Goal: Task Accomplishment & Management: Use online tool/utility

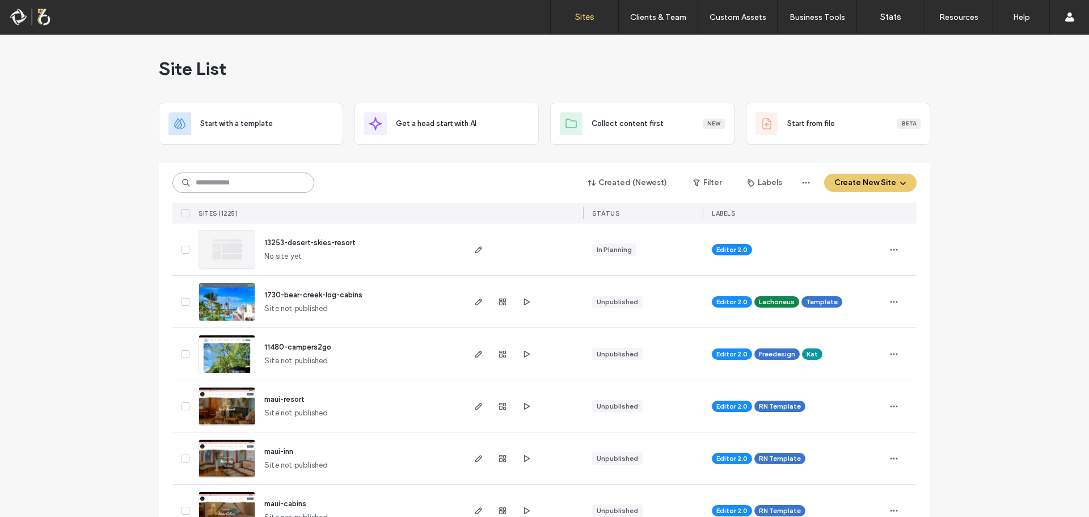
click at [219, 184] on input at bounding box center [243, 182] width 142 height 20
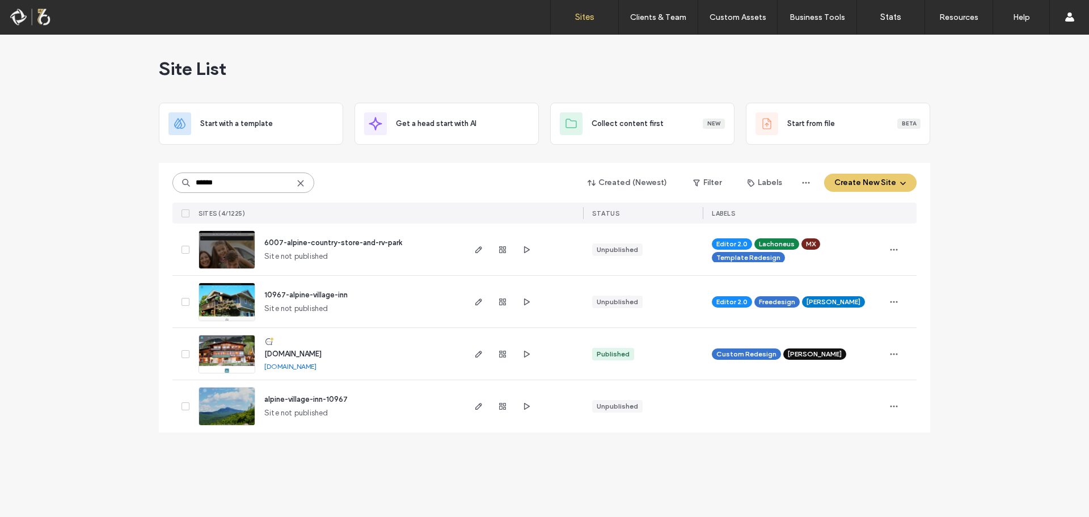
type input "******"
click at [294, 352] on span "[DOMAIN_NAME]" at bounding box center [292, 353] width 57 height 9
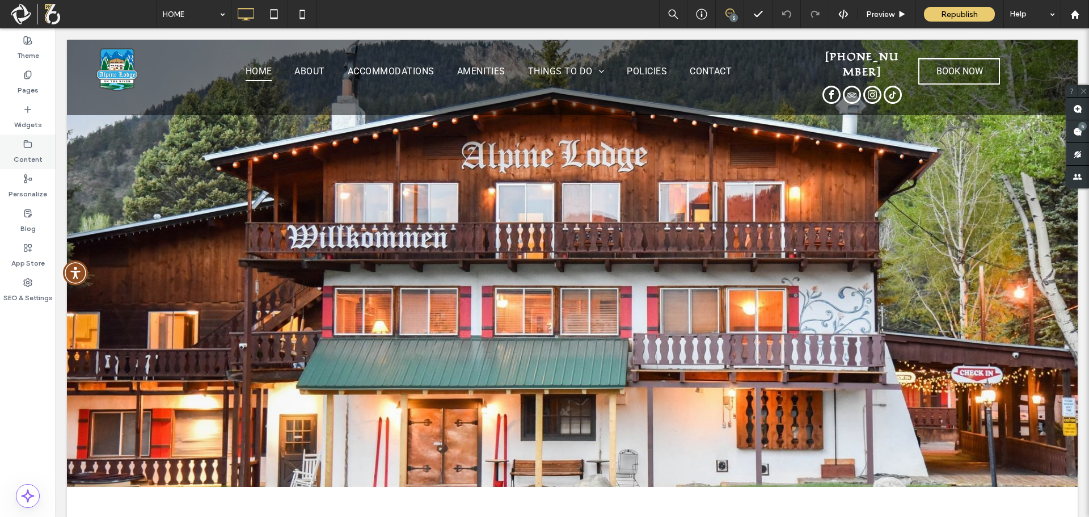
drag, startPoint x: 19, startPoint y: 145, endPoint x: 84, endPoint y: 124, distance: 68.1
click at [19, 145] on div "Content" at bounding box center [28, 151] width 56 height 35
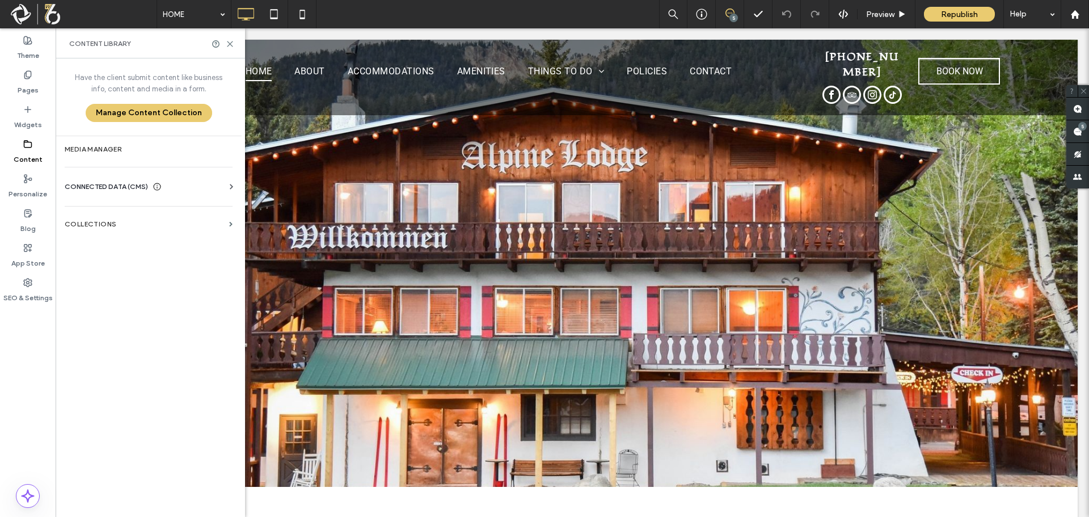
click at [19, 145] on div "Content" at bounding box center [28, 151] width 56 height 35
click at [112, 149] on label "Media Manager" at bounding box center [149, 149] width 168 height 8
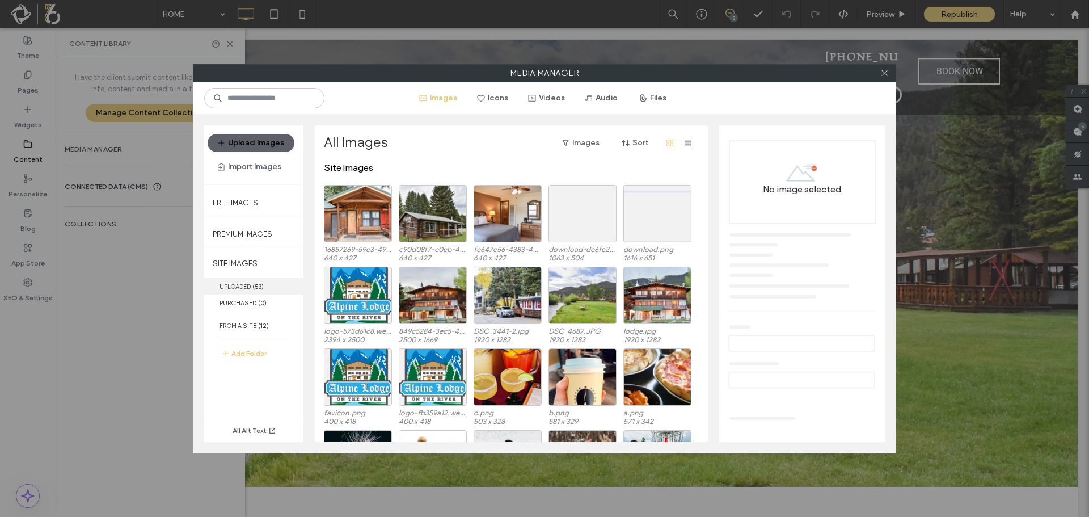
click at [249, 284] on label "UPLOADED ( 53 )" at bounding box center [253, 286] width 99 height 16
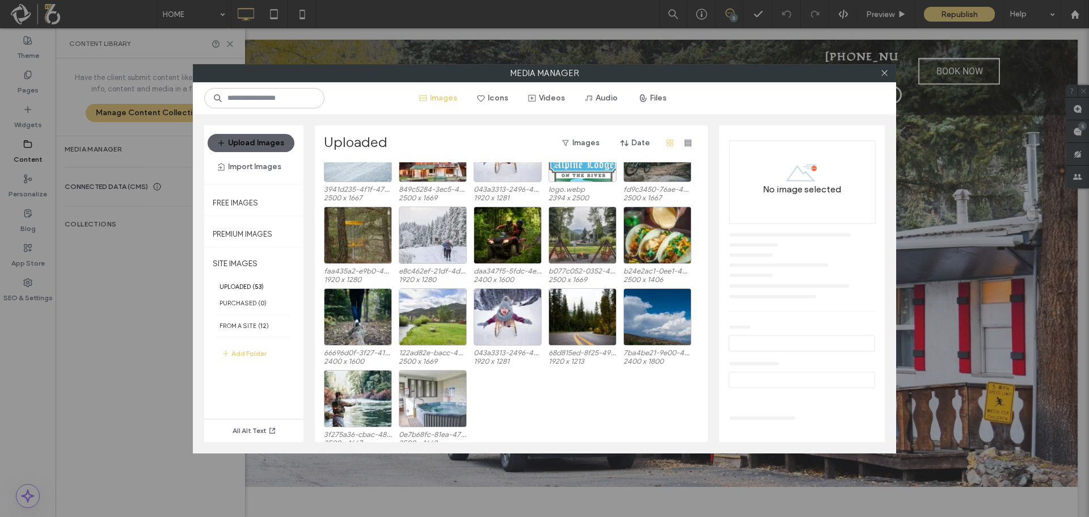
scroll to position [619, 0]
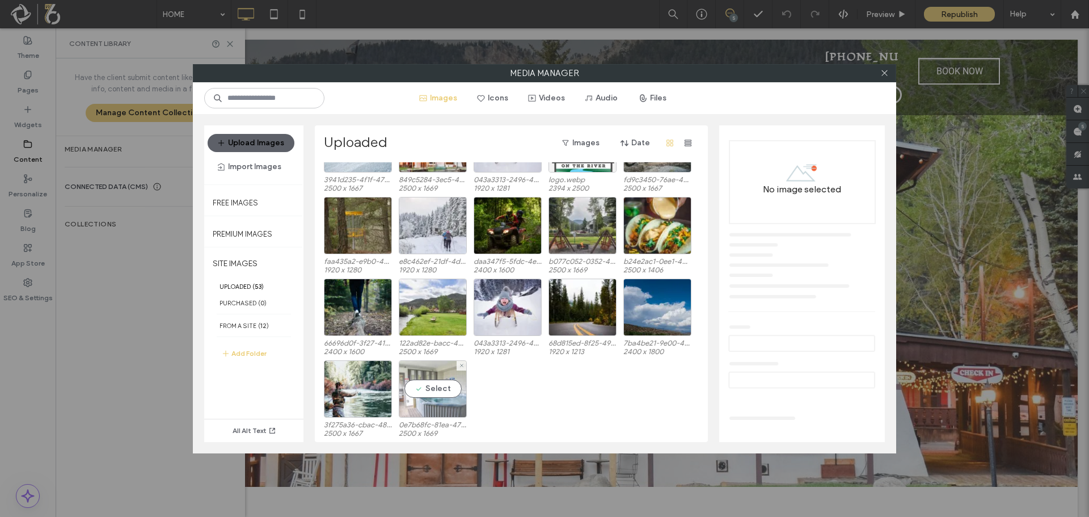
click at [439, 396] on div "Select" at bounding box center [433, 388] width 68 height 57
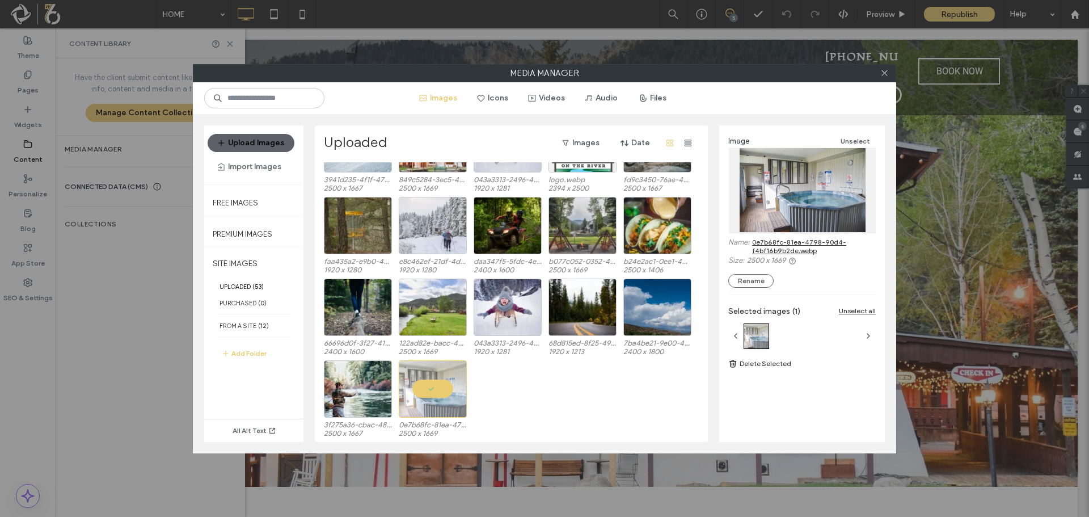
click at [789, 248] on link "0e7b68fc-81ea-4798-90d4-f4bf16b9b2de.webp" at bounding box center [814, 246] width 124 height 17
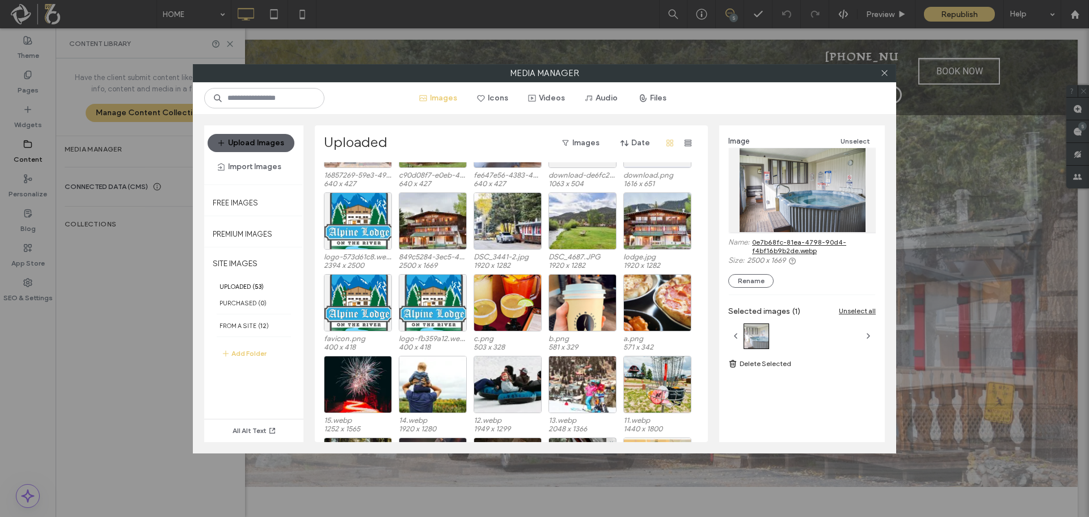
scroll to position [0, 0]
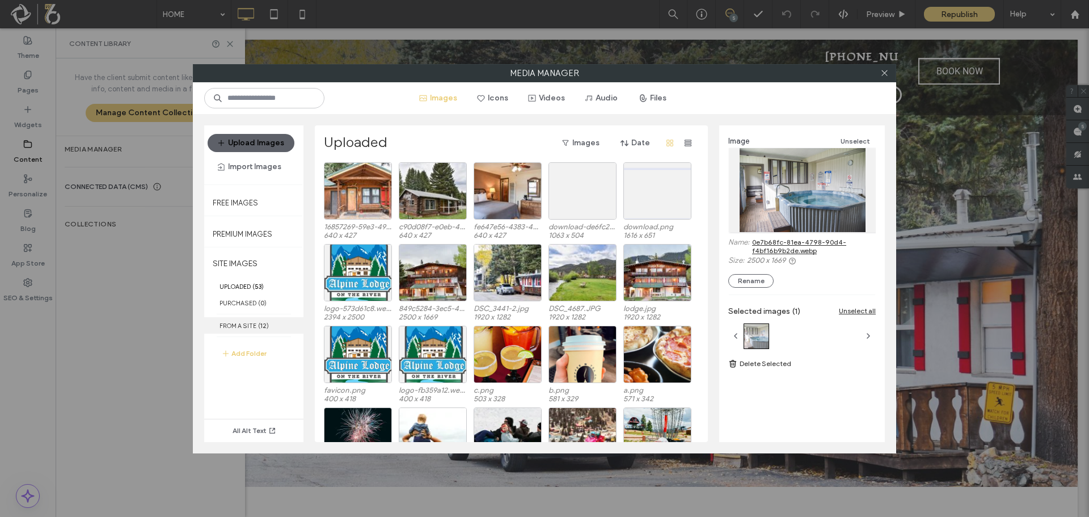
click at [258, 324] on span "( 12 )" at bounding box center [263, 326] width 11 height 8
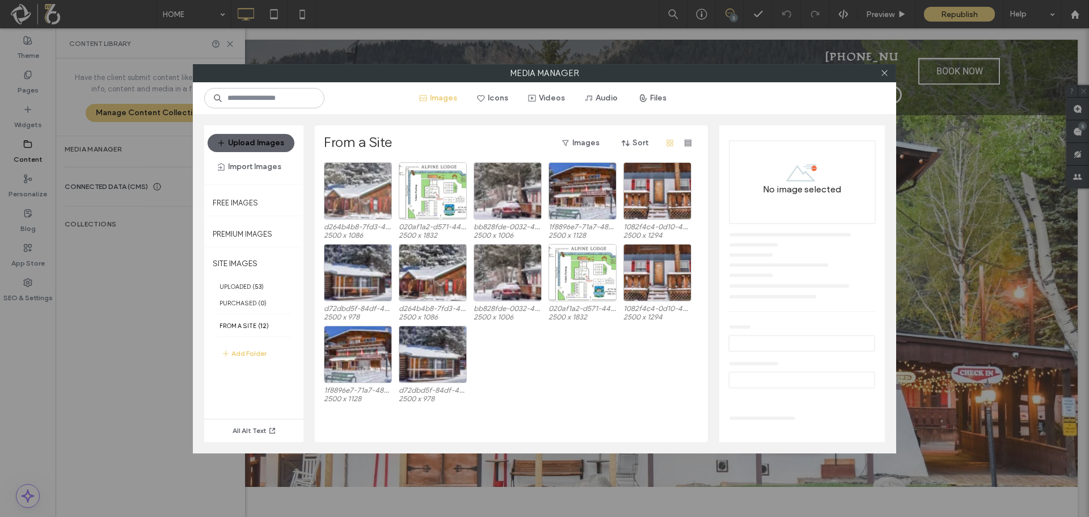
click at [325, 200] on div "From a Site Images Sort d264b4b8-7fd3-4521-9b81-6582d4403d3b-100x100.webp 2500 …" at bounding box center [511, 283] width 393 height 316
click at [339, 203] on div "Select" at bounding box center [358, 190] width 68 height 57
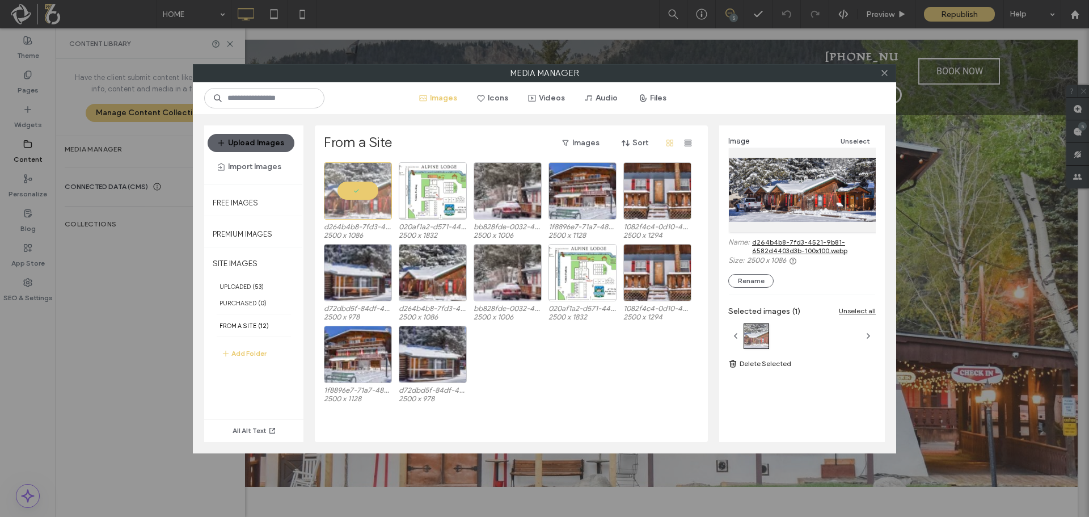
click at [837, 250] on link "d264b4b8-7fd3-4521-9b81-6582d4403d3b-100x100.webp" at bounding box center [814, 246] width 124 height 17
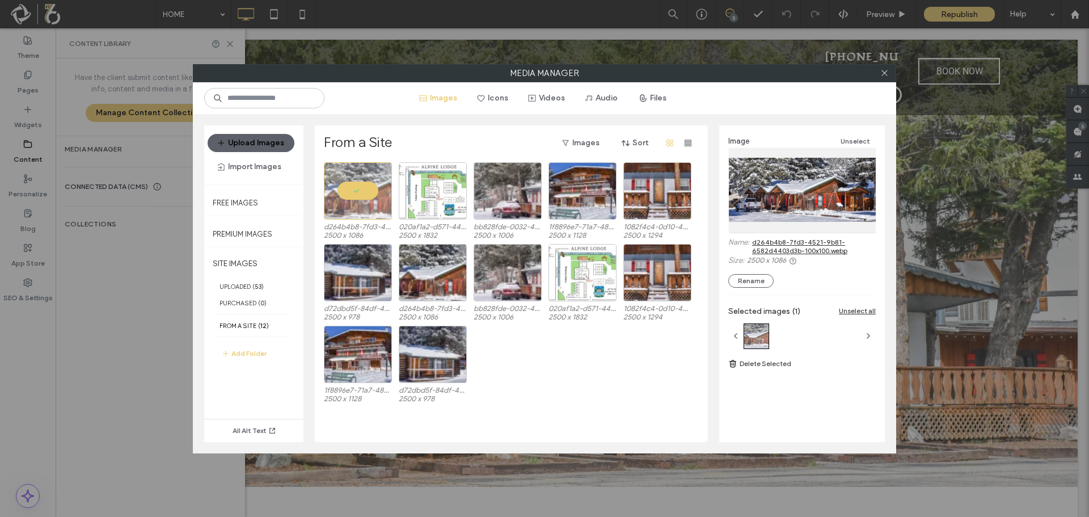
click at [803, 247] on link "d264b4b8-7fd3-4521-9b81-6582d4403d3b-100x100.webp" at bounding box center [814, 246] width 124 height 17
click at [506, 200] on div "Select" at bounding box center [507, 190] width 68 height 57
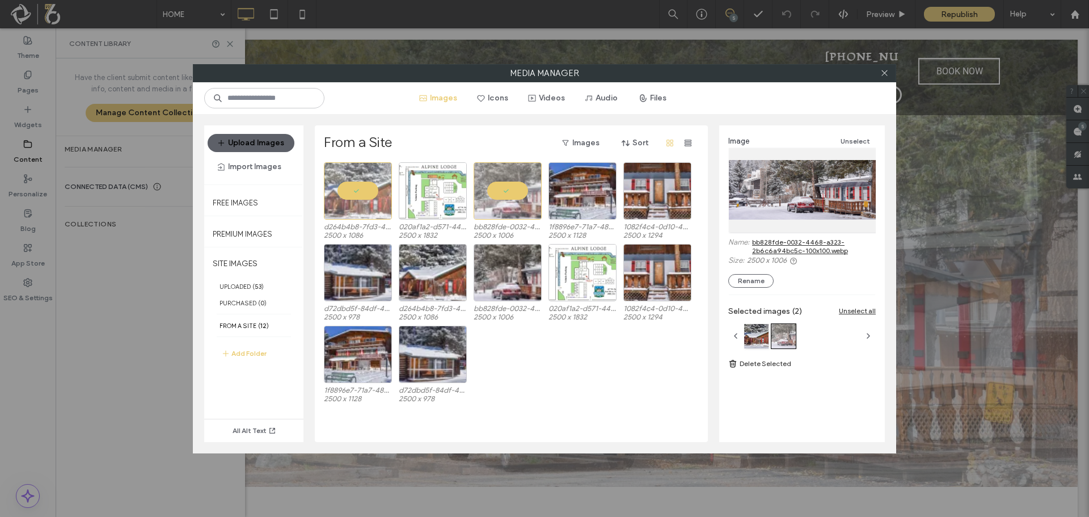
click at [805, 243] on link "bb828fde-0032-4468-a323-2b6c6a94bc5c-100x100.webp" at bounding box center [814, 246] width 124 height 17
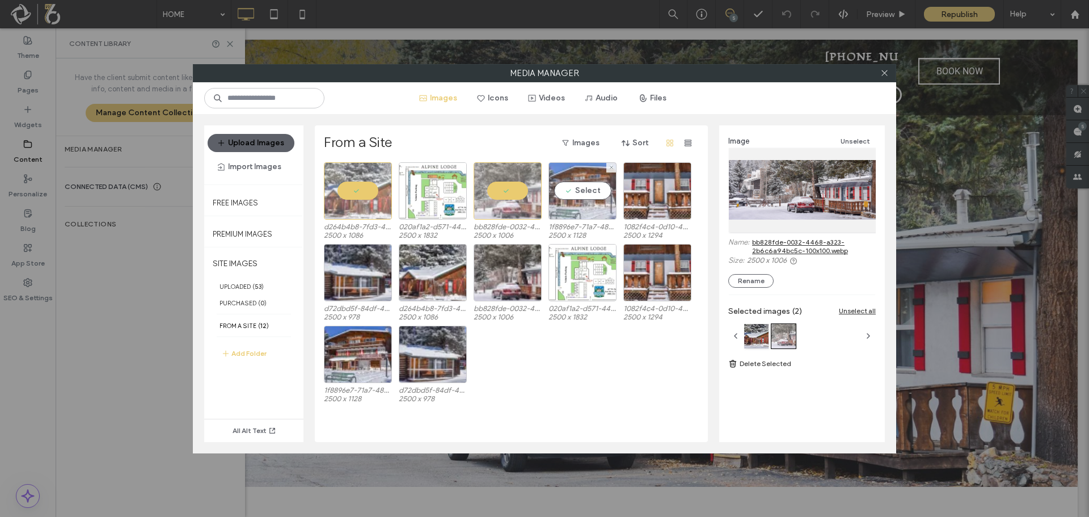
click at [586, 202] on div "Select" at bounding box center [582, 190] width 68 height 57
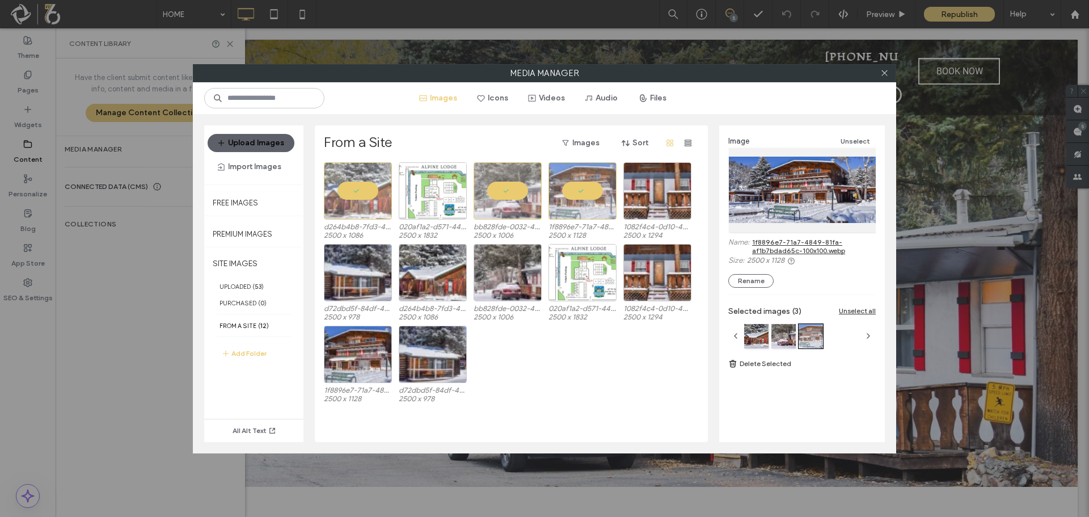
click at [787, 247] on link "1f8896e7-71a7-4849-81fa-af1b7bdad65c-100x100.webp" at bounding box center [814, 246] width 124 height 17
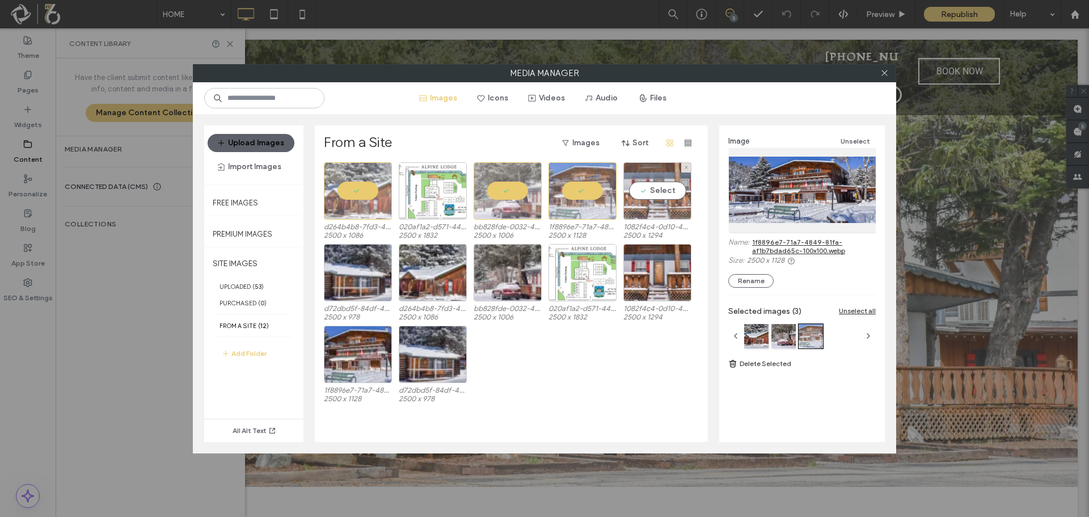
click at [655, 193] on div "Select" at bounding box center [657, 190] width 68 height 57
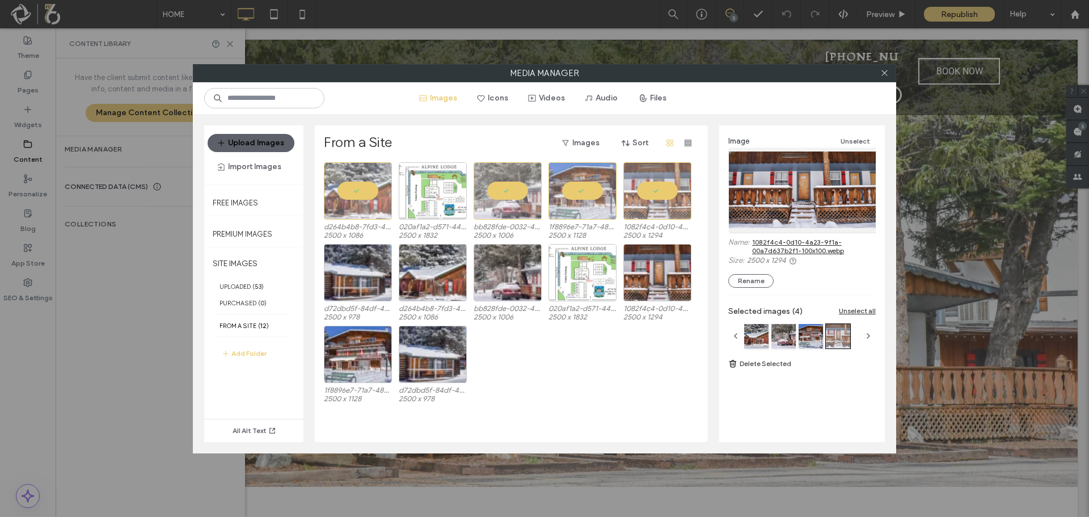
click at [794, 243] on link "1082f4c4-0d10-4a23-9f1a-00a7d637b2f1-100x100.webp" at bounding box center [814, 246] width 124 height 17
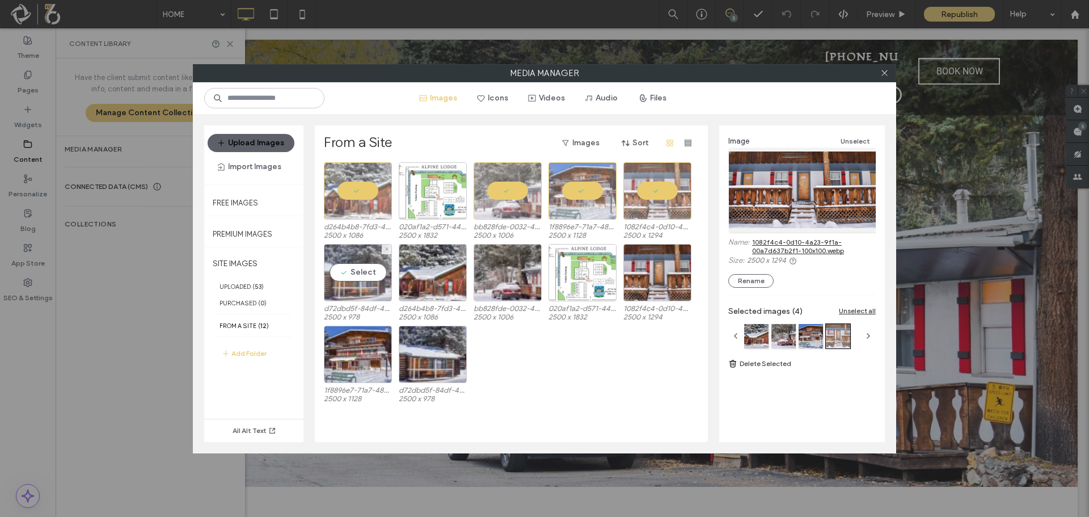
click at [348, 280] on div "Select" at bounding box center [358, 272] width 68 height 57
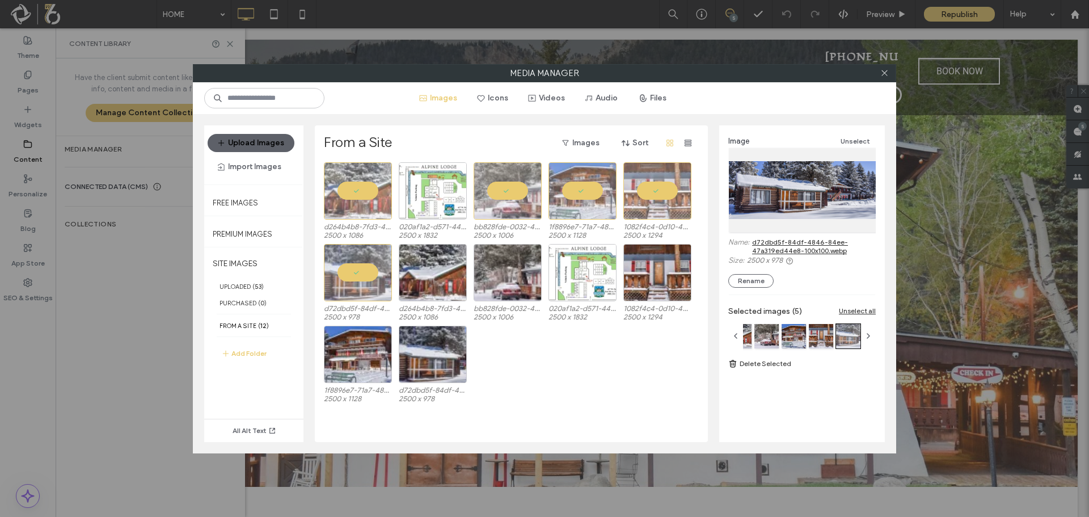
click at [795, 242] on link "d72dbd5f-84df-4846-84ee-47a319ed44e8-100x100.webp" at bounding box center [814, 246] width 124 height 17
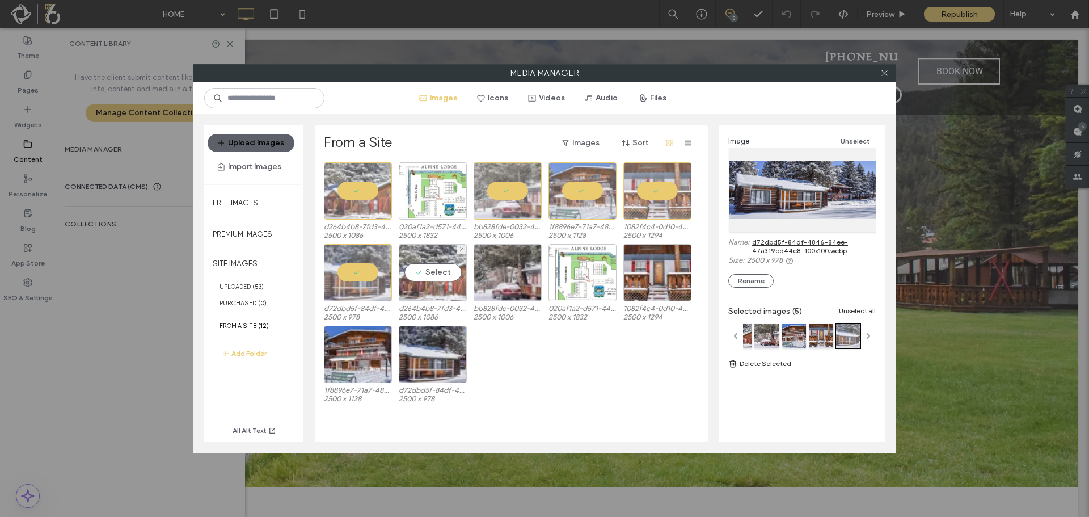
click at [437, 279] on div "Select" at bounding box center [433, 272] width 68 height 57
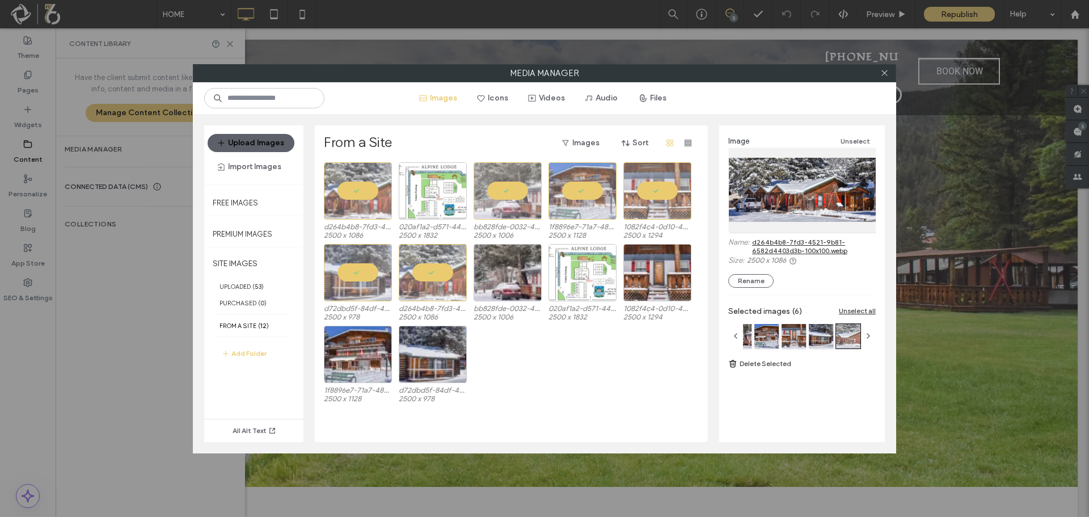
click at [803, 244] on link "d264b4b8-7fd3-4521-9b81-6582d4403d3b-100x100.webp" at bounding box center [814, 246] width 124 height 17
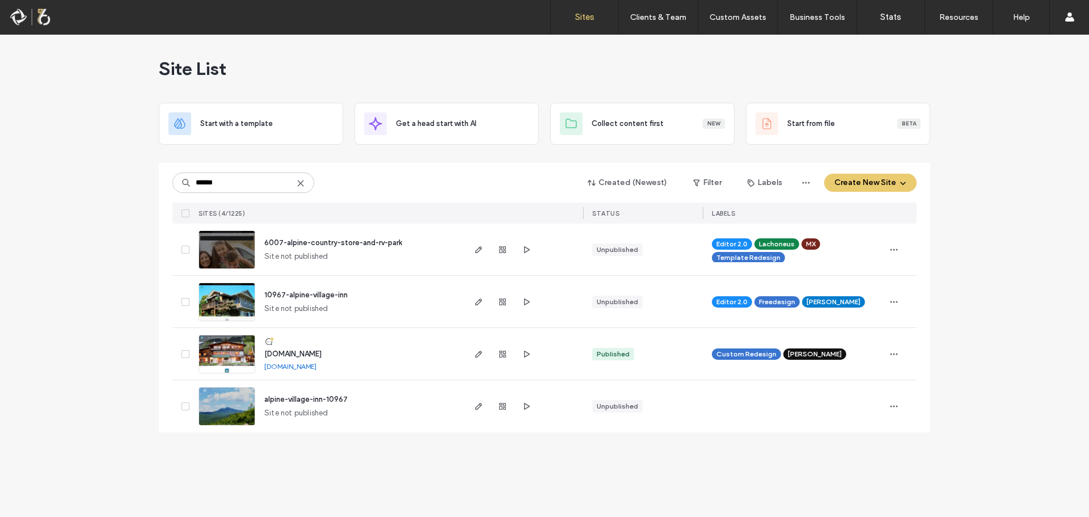
type input "******"
click at [319, 349] on span "[DOMAIN_NAME]" at bounding box center [292, 353] width 57 height 9
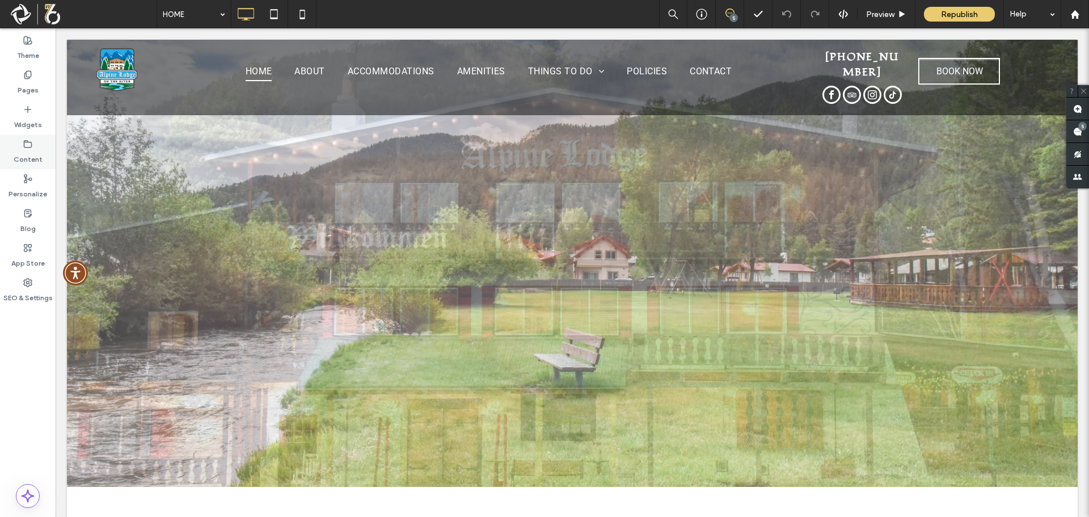
click at [32, 148] on icon at bounding box center [27, 143] width 9 height 9
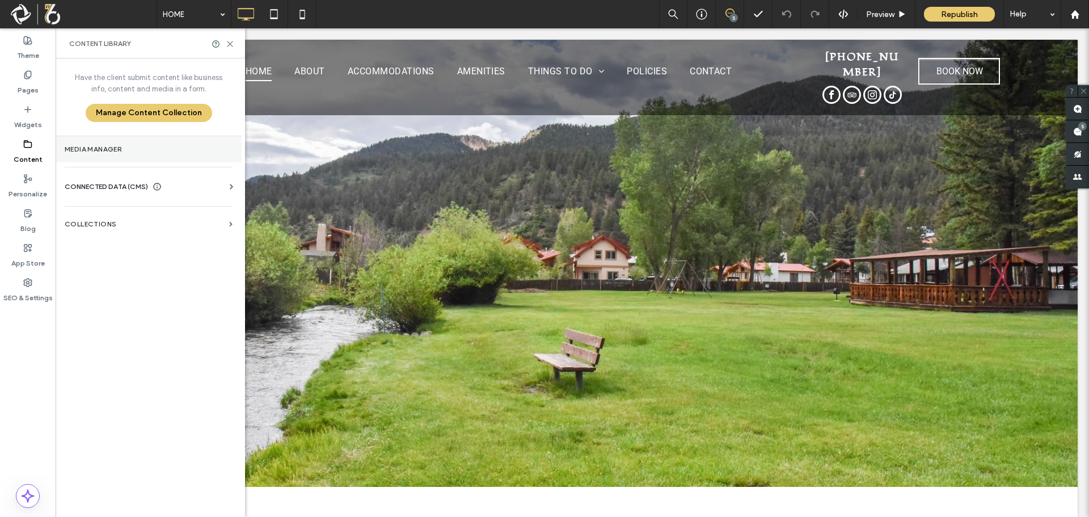
click at [90, 149] on label "Media Manager" at bounding box center [149, 149] width 168 height 8
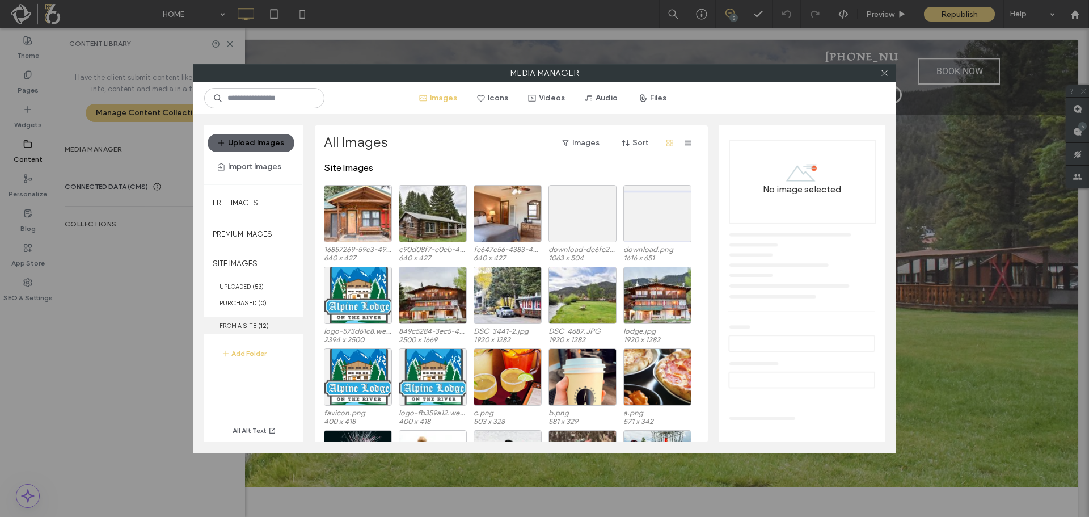
click at [255, 331] on label "FROM A SITE ( 12 )" at bounding box center [253, 325] width 99 height 16
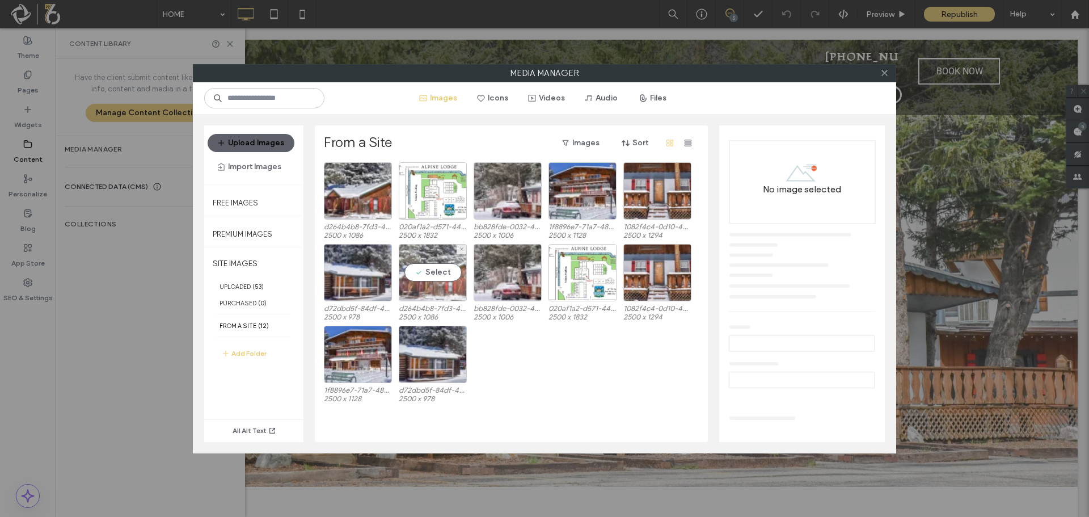
click at [428, 278] on div "Select" at bounding box center [433, 272] width 68 height 57
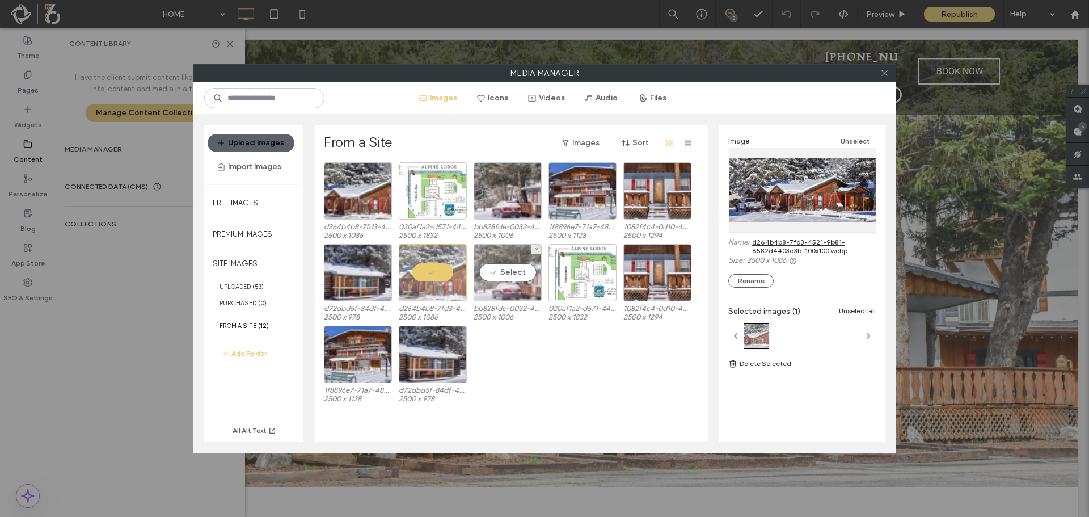
click at [507, 277] on div "Select" at bounding box center [507, 272] width 68 height 57
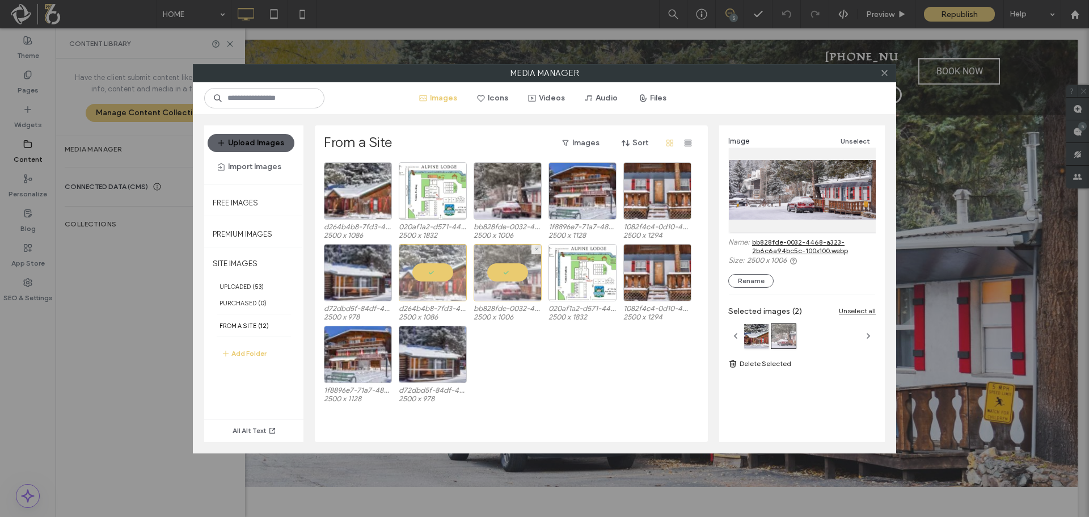
click at [505, 274] on div at bounding box center [507, 272] width 68 height 57
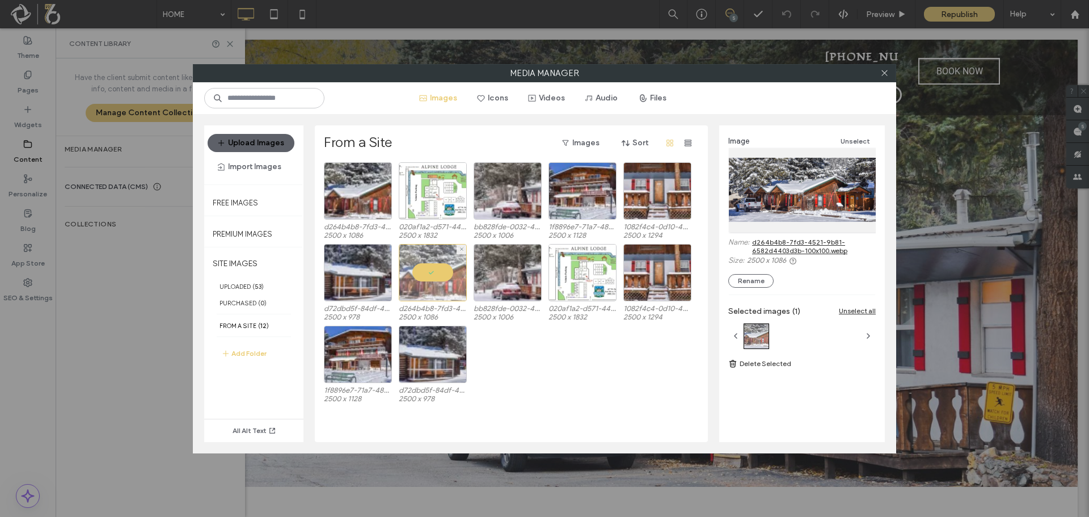
click at [412, 268] on div at bounding box center [433, 272] width 68 height 57
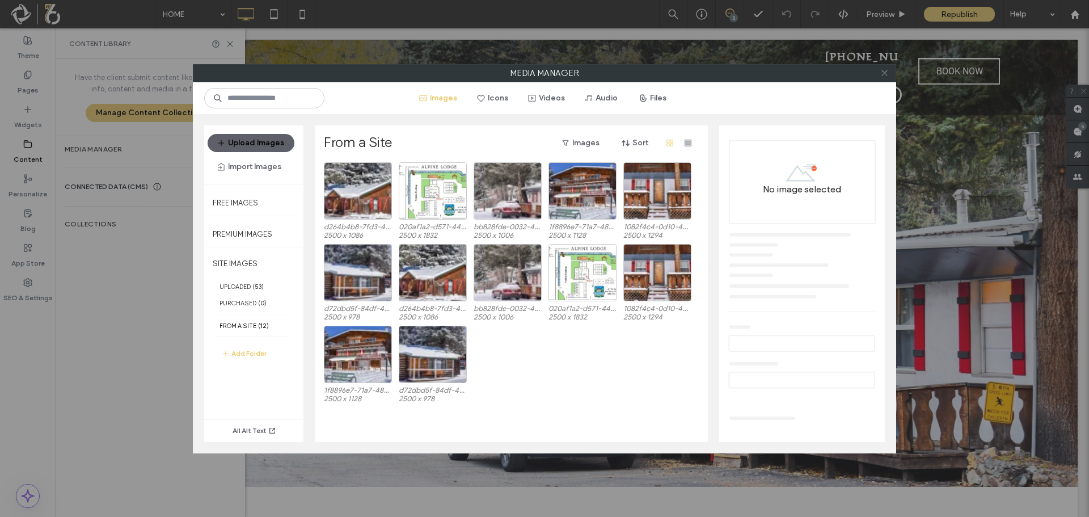
click at [886, 73] on icon at bounding box center [884, 73] width 9 height 9
